Goal: Task Accomplishment & Management: Use online tool/utility

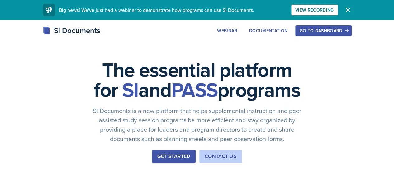
click at [348, 31] on div "Go to Dashboard" at bounding box center [324, 30] width 48 height 5
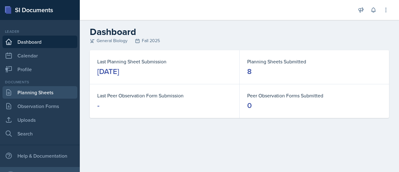
click at [49, 93] on link "Planning Sheets" at bounding box center [39, 92] width 75 height 12
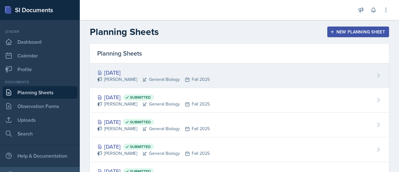
click at [167, 72] on div "[DATE]" at bounding box center [153, 72] width 113 height 8
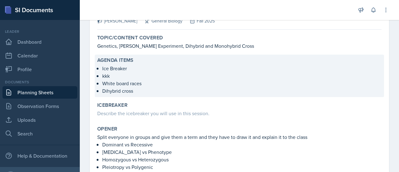
scroll to position [47, 0]
click at [145, 79] on p "White board races" at bounding box center [241, 82] width 279 height 7
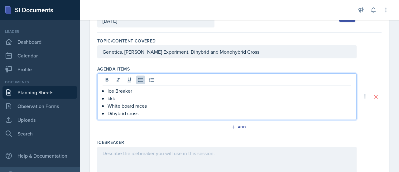
click at [122, 87] on ul "Ice Breaker kkk White board races Dihybrid cross" at bounding box center [230, 102] width 244 height 30
click at [153, 89] on p "Ice Breaker" at bounding box center [230, 90] width 244 height 7
click at [153, 89] on p "Ice Breaker: World" at bounding box center [230, 90] width 244 height 7
click at [116, 99] on p "kkk" at bounding box center [230, 97] width 244 height 7
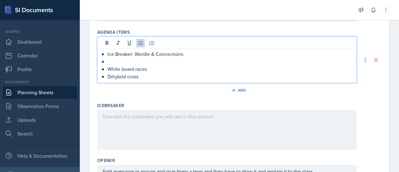
scroll to position [83, 0]
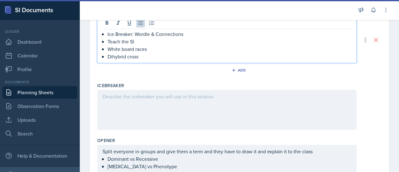
click at [122, 98] on p at bounding box center [227, 96] width 249 height 7
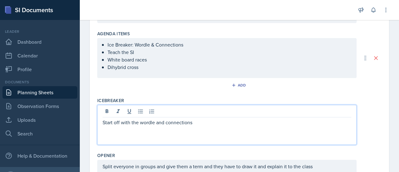
scroll to position [99, 0]
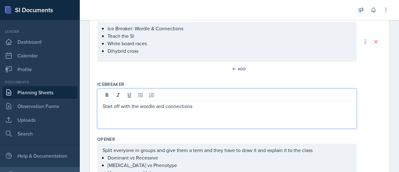
click at [102, 104] on div "Start off with the wordle and connections" at bounding box center [226, 109] width 259 height 40
click at [103, 104] on p "Start off with the wordle and connections as a class" at bounding box center [227, 105] width 249 height 7
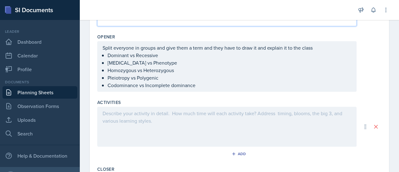
click at [112, 112] on p at bounding box center [227, 112] width 249 height 7
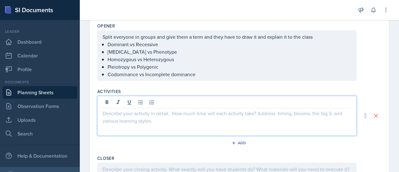
scroll to position [241, 0]
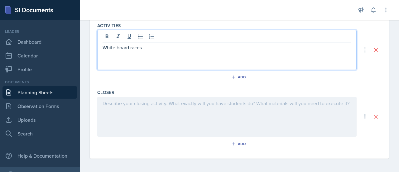
click at [113, 112] on div at bounding box center [226, 117] width 259 height 40
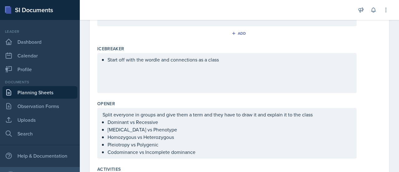
scroll to position [277, 0]
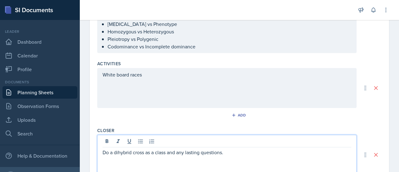
click at [150, 83] on div "White board races" at bounding box center [226, 88] width 259 height 40
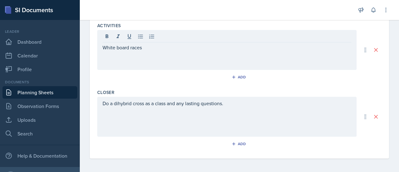
click at [136, 111] on div "Do a dihybrid cross as a class and any lasting questions." at bounding box center [226, 117] width 259 height 40
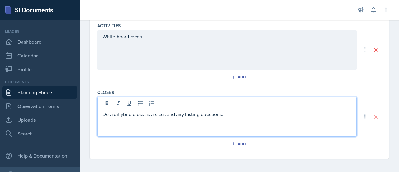
click at [165, 28] on div "Activities White board races Add" at bounding box center [239, 53] width 284 height 67
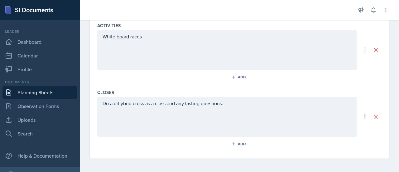
click at [166, 38] on div "White board races" at bounding box center [226, 50] width 259 height 40
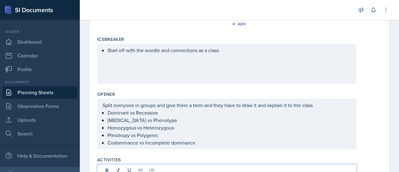
click at [167, 57] on div "Start off with the wordle and connections as a class" at bounding box center [226, 64] width 259 height 40
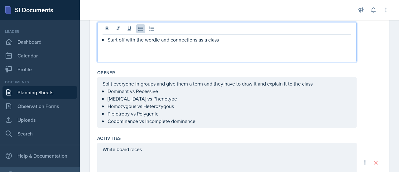
scroll to position [176, 0]
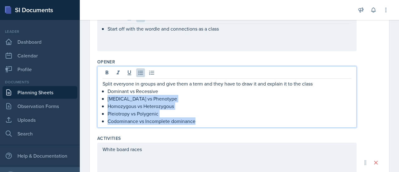
drag, startPoint x: 108, startPoint y: 97, endPoint x: 201, endPoint y: 119, distance: 95.8
click at [201, 119] on ul "Dominant vs Recessive [MEDICAL_DATA] vs Phenotype Homozygous vs Heterozygous Pl…" at bounding box center [230, 105] width 244 height 37
copy ul "[MEDICAL_DATA] vs Phenotype Homozygous vs Heterozygous Pleiotropy vs Polygenic …"
click at [188, 108] on p "Homozygous vs Heterozygous" at bounding box center [230, 105] width 244 height 7
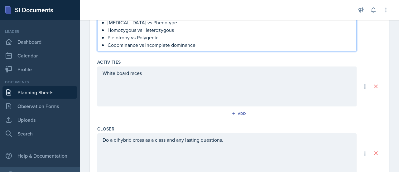
click at [164, 75] on div "White board races" at bounding box center [226, 86] width 259 height 40
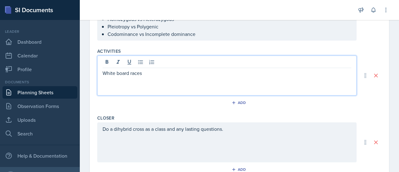
scroll to position [252, 0]
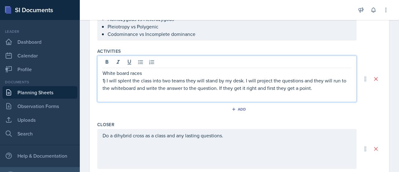
click at [314, 88] on p "1) I will splent the class into two teams they will stand by my desk. I will pr…" at bounding box center [227, 84] width 249 height 15
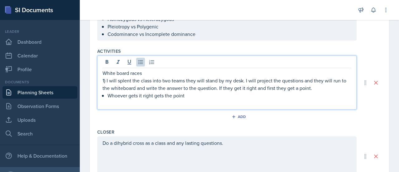
scroll to position [291, 0]
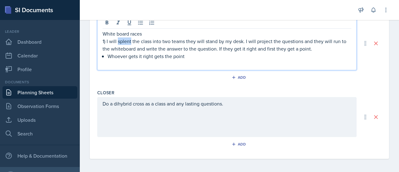
drag, startPoint x: 128, startPoint y: 40, endPoint x: 125, endPoint y: 41, distance: 3.2
click at [125, 41] on p "1) I will splent the class into two teams they will stand by my desk. I will pr…" at bounding box center [227, 44] width 249 height 15
click at [132, 41] on p "1) I will splent the class into two teams they will stand by my desk. I will pr…" at bounding box center [227, 44] width 249 height 15
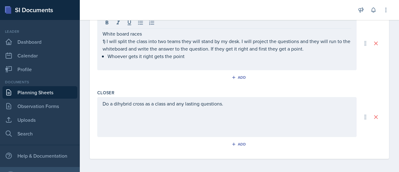
click at [102, 101] on div "Do a dihybrid cross as a class and any lasting questions." at bounding box center [226, 117] width 259 height 40
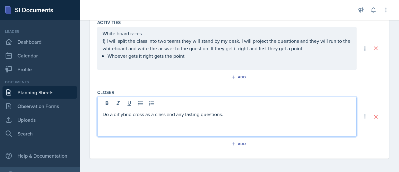
click at [100, 114] on div "Do a dihybrid cross as a class and any lasting questions." at bounding box center [226, 117] width 259 height 40
click at [104, 113] on p "Do a dihybrid cross as a class and any lasting questions." at bounding box center [227, 113] width 249 height 7
